Goal: Task Accomplishment & Management: Use online tool/utility

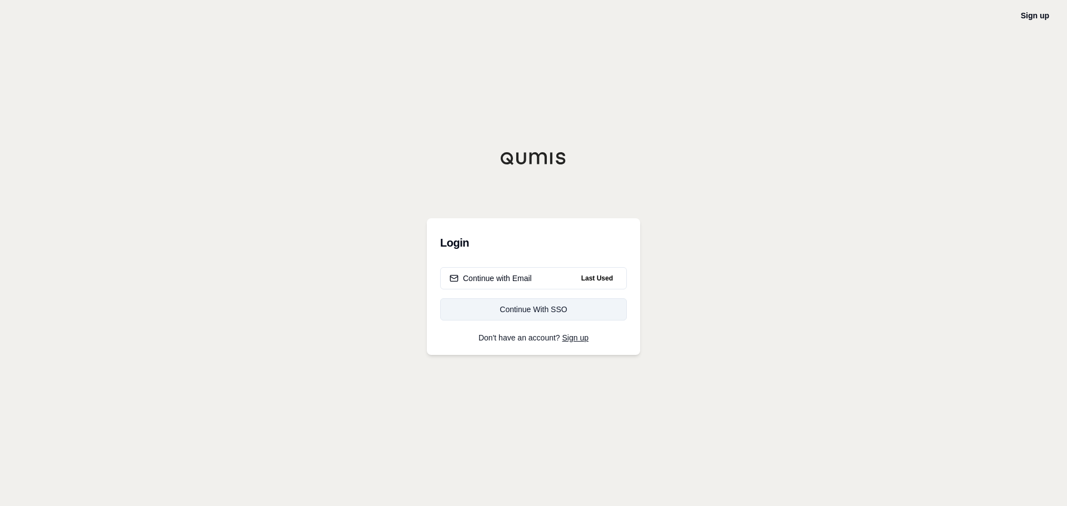
click at [532, 313] on div "Continue With SSO" at bounding box center [533, 309] width 168 height 11
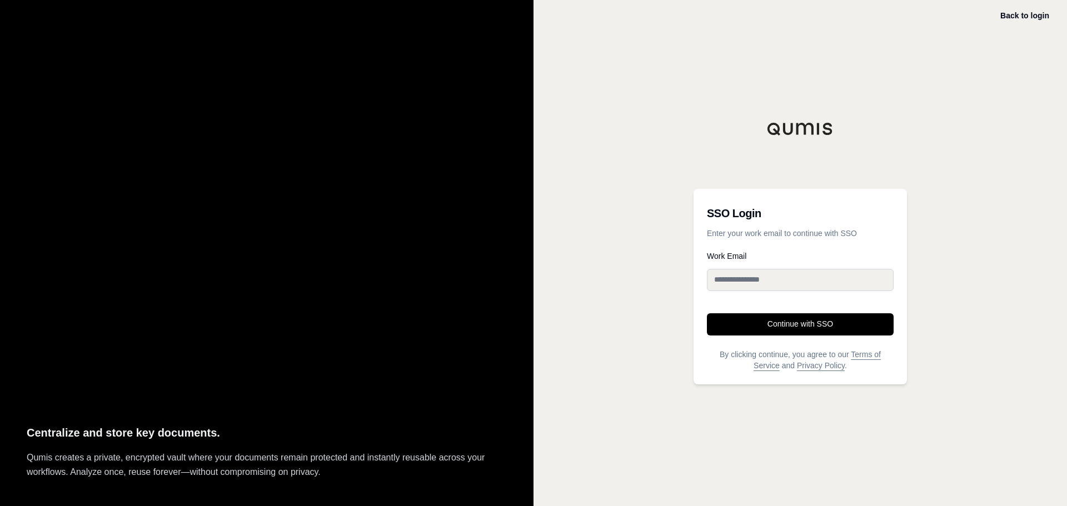
type input "**********"
click at [817, 328] on button "Continue with SSO" at bounding box center [800, 324] width 187 height 22
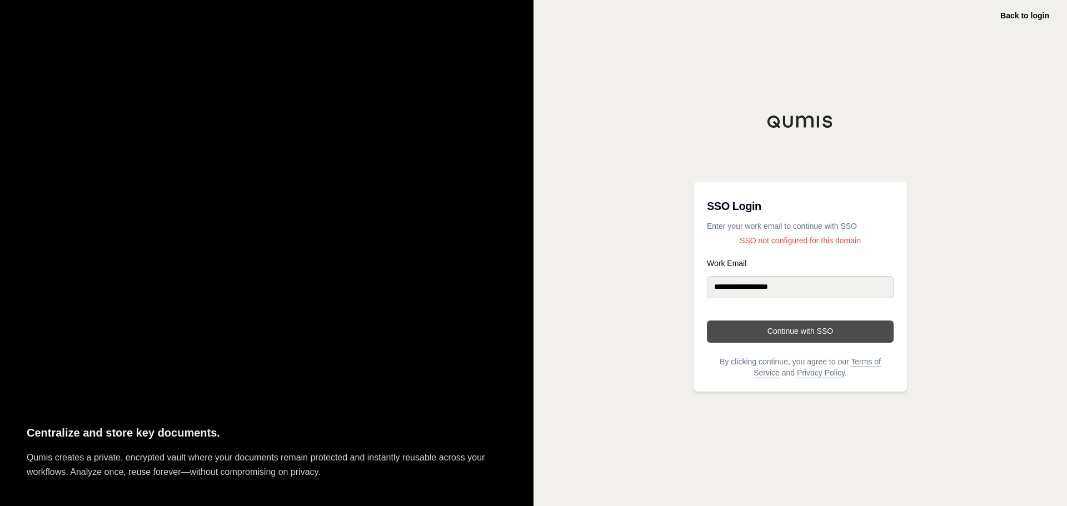
click at [802, 336] on button "Continue with SSO" at bounding box center [800, 332] width 187 height 22
